Goal: Information Seeking & Learning: Learn about a topic

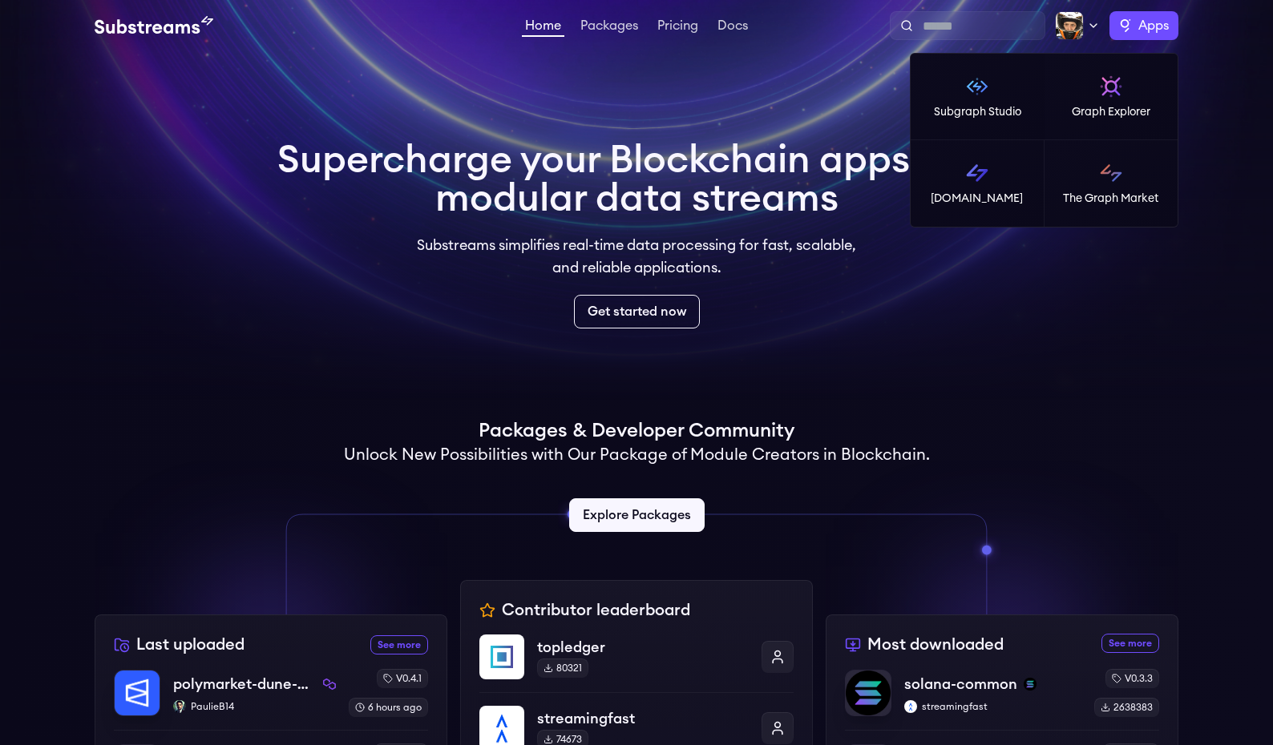
click at [1139, 34] on span "Apps" at bounding box center [1153, 25] width 30 height 19
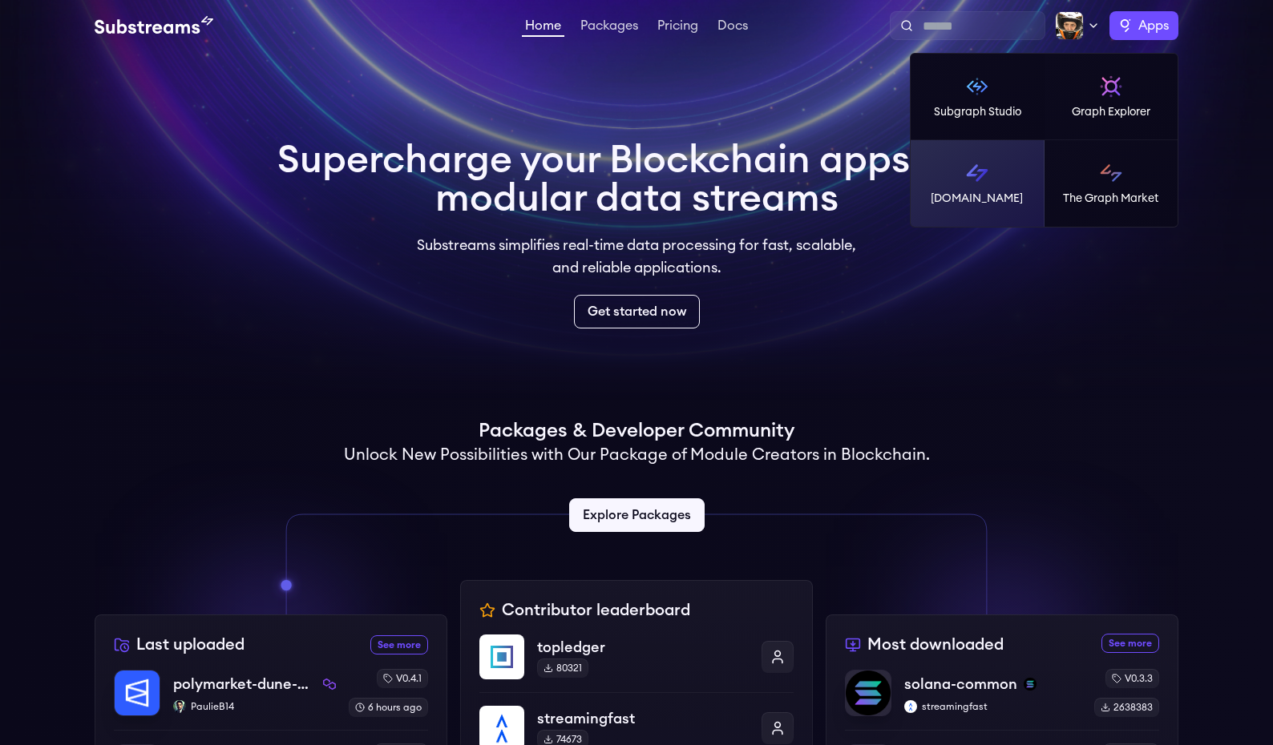
click at [967, 184] on img at bounding box center [977, 173] width 26 height 26
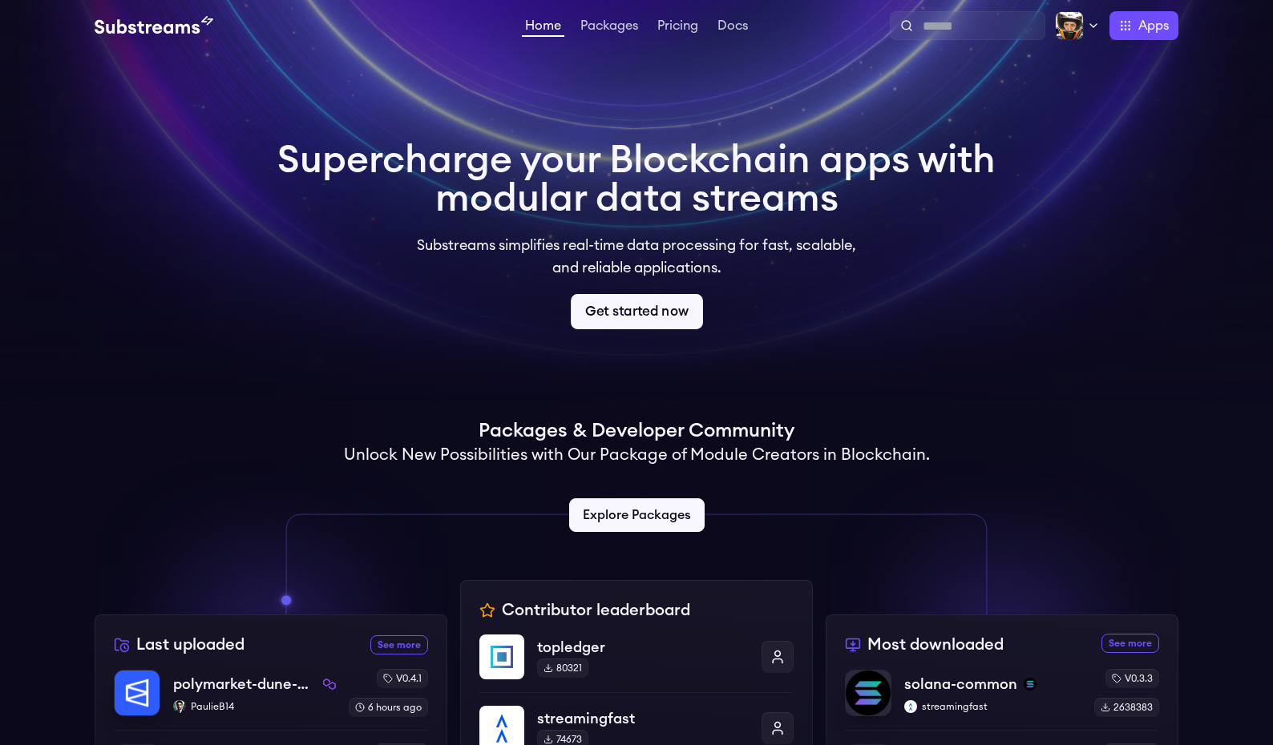
click at [673, 314] on link "Get started now" at bounding box center [637, 311] width 132 height 35
click at [613, 40] on div "Home Packages Pricing Docs Home Packages Pricing Docs Profile Publish Settings …" at bounding box center [637, 25] width 1084 height 29
click at [608, 34] on link "Packages" at bounding box center [609, 27] width 64 height 16
click at [636, 311] on link "Get started now" at bounding box center [637, 311] width 132 height 35
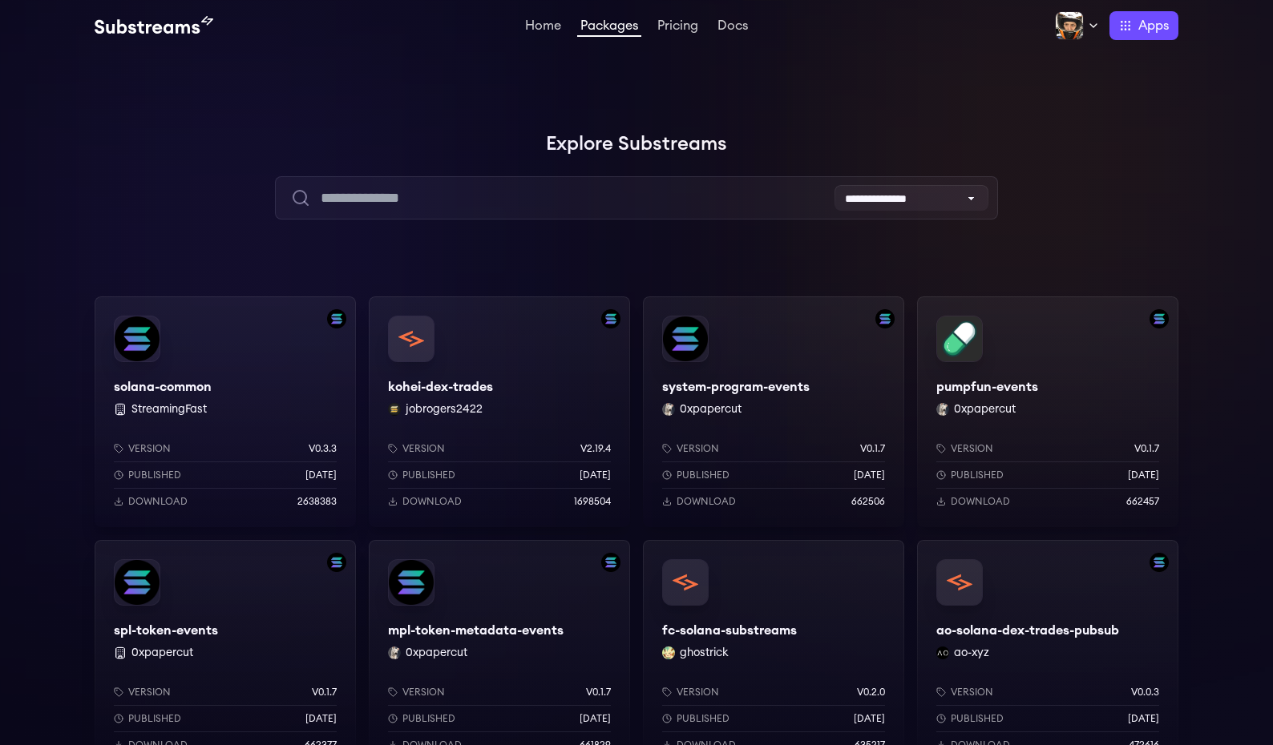
click at [197, 382] on div "solana-common StreamingFast Version v0.3.3 Published 7 months ago Download 2638…" at bounding box center [225, 412] width 261 height 231
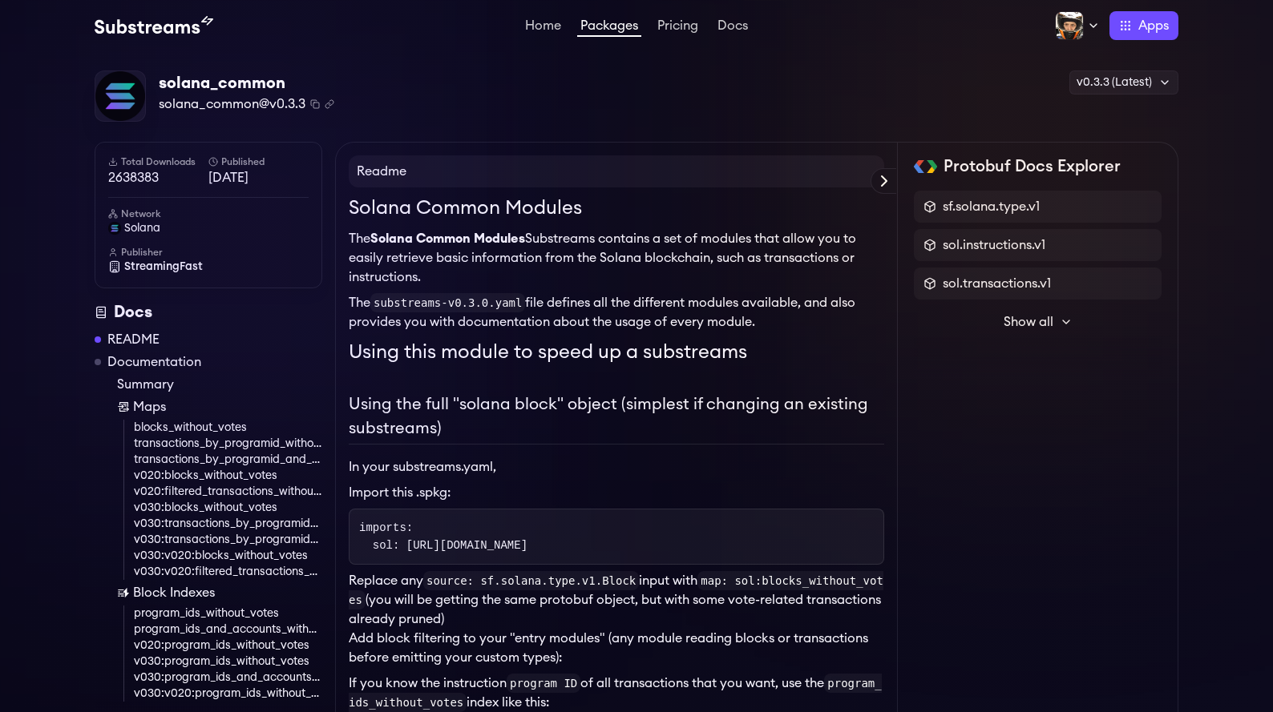
click at [563, 122] on div "solana_common solana_common@v0.3.3 Copied! Copied! v0.3.3 (Latest) v0.3.3 (Late…" at bounding box center [637, 97] width 1084 height 52
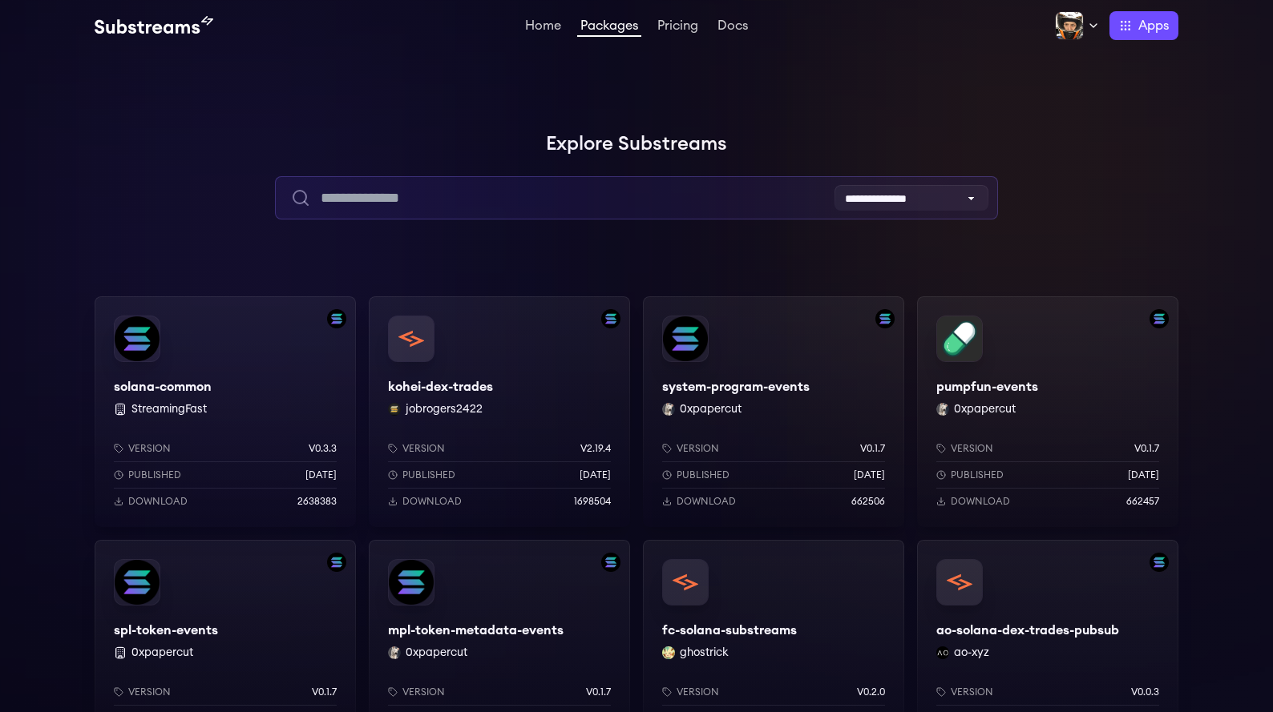
click at [395, 190] on input "text" at bounding box center [636, 197] width 722 height 43
